Goal: Complete application form

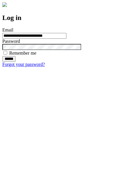
type input "**********"
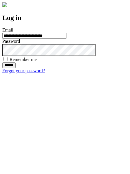
click at [16, 68] on input "******" at bounding box center [8, 66] width 13 height 6
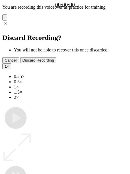
type input "**********"
